Goal: Browse casually

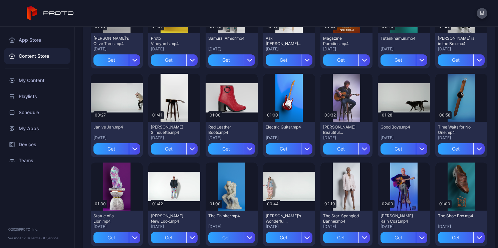
scroll to position [478, 0]
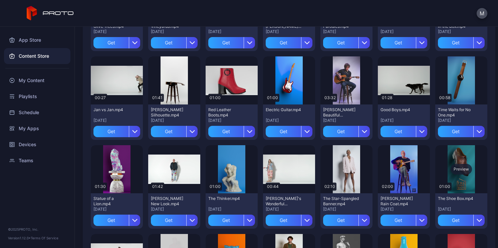
click at [457, 170] on div "Preview" at bounding box center [461, 169] width 21 height 11
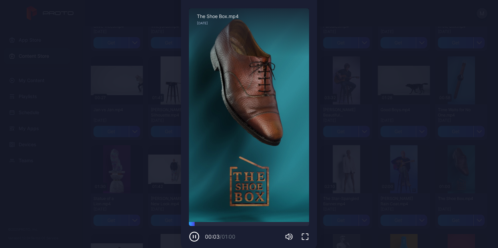
scroll to position [23, 0]
click at [356, 96] on div "Preview Sorry, your browser doesn‘t support embedded videos 00:21 / 01:00 The S…" at bounding box center [249, 118] width 498 height 282
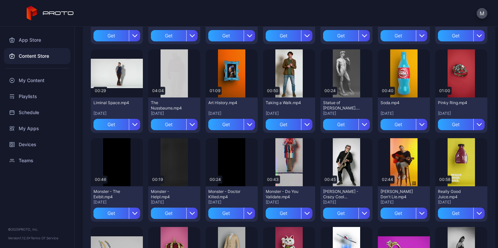
scroll to position [689, 0]
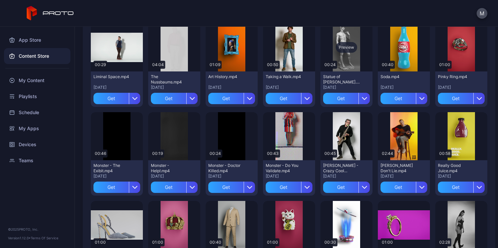
click at [337, 50] on div "Preview" at bounding box center [346, 47] width 21 height 11
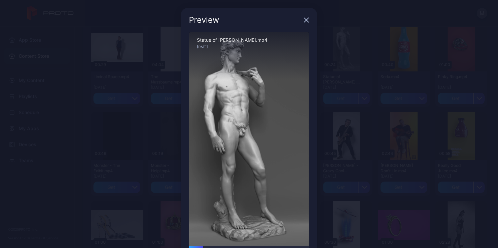
click at [304, 21] on icon "button" at bounding box center [306, 19] width 5 height 5
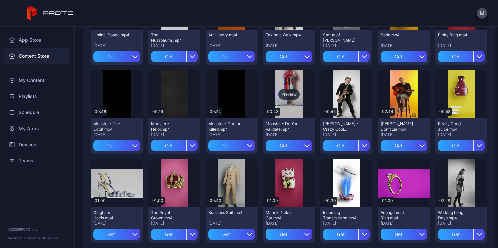
scroll to position [736, 0]
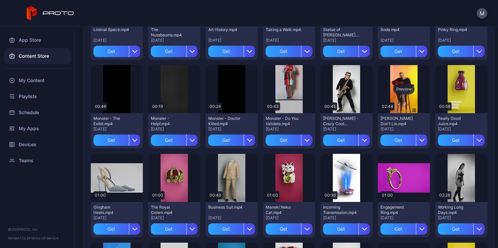
click at [390, 78] on div "Preview" at bounding box center [404, 89] width 52 height 48
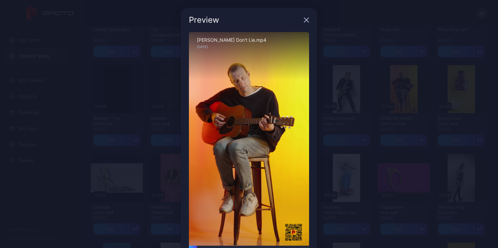
click at [304, 20] on icon "button" at bounding box center [306, 19] width 5 height 5
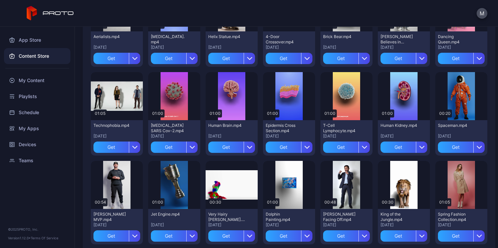
scroll to position [0, 0]
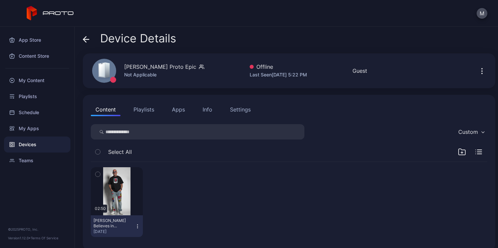
scroll to position [8, 0]
